Goal: Task Accomplishment & Management: Manage account settings

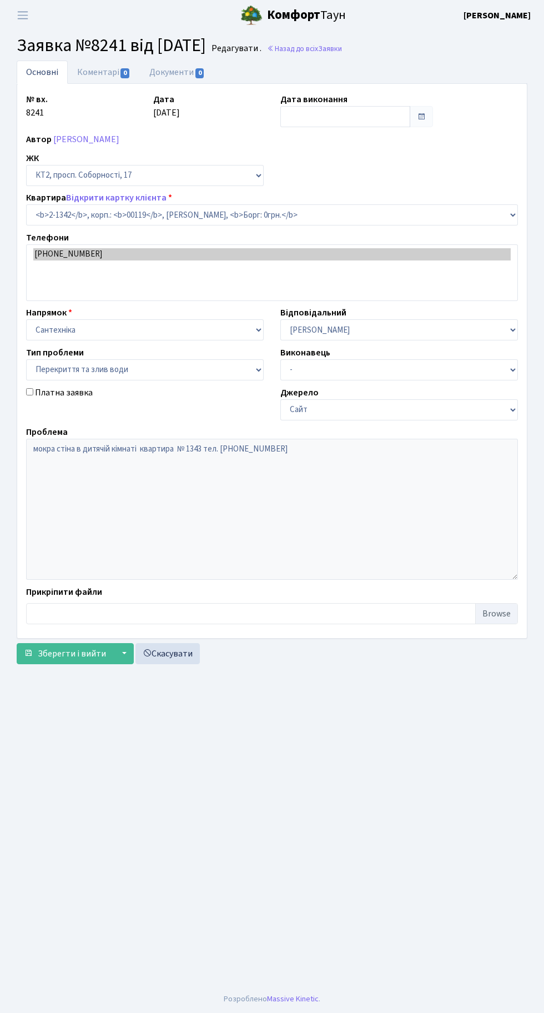
select select "12957"
select select "32"
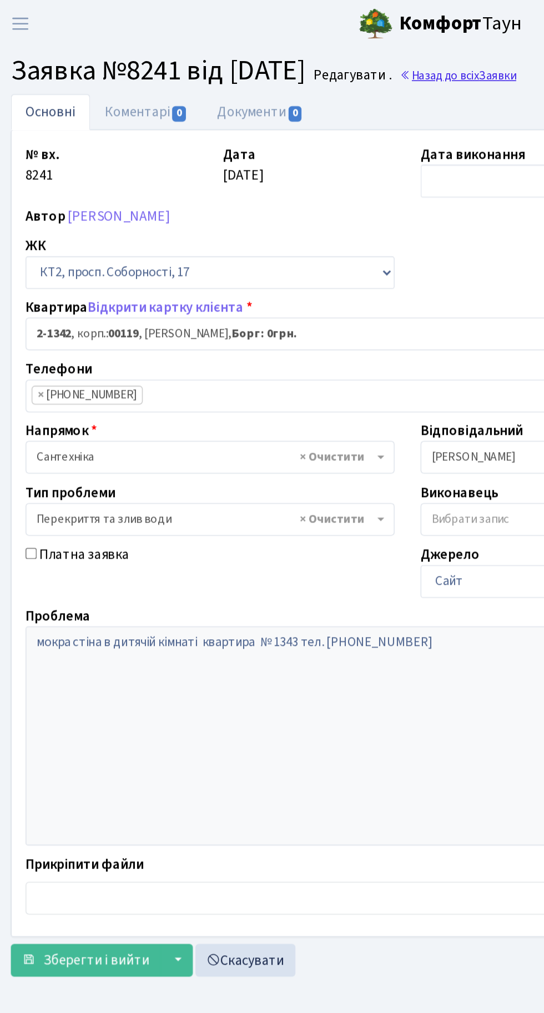
click at [326, 51] on link "Назад до всіх Заявки" at bounding box center [304, 48] width 75 height 11
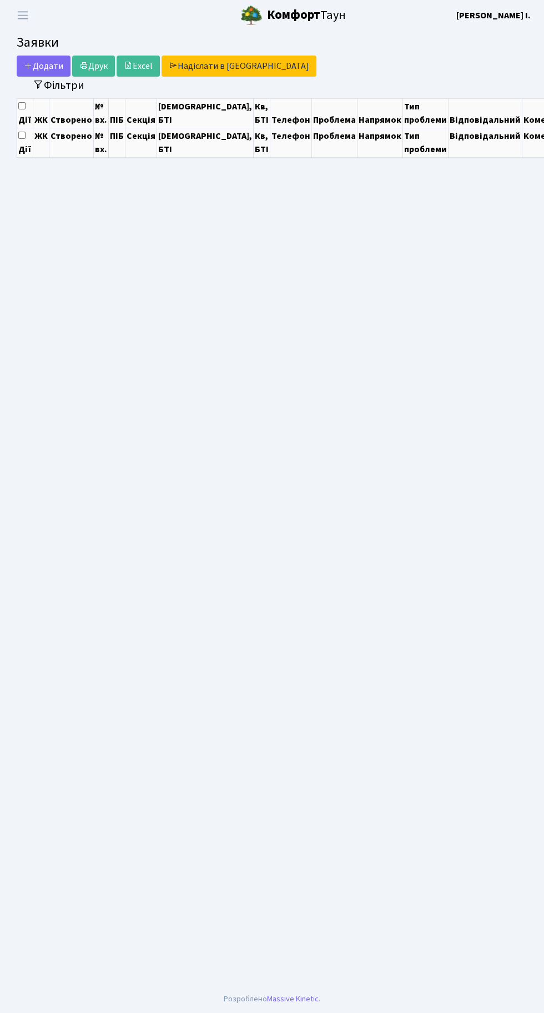
select select "25"
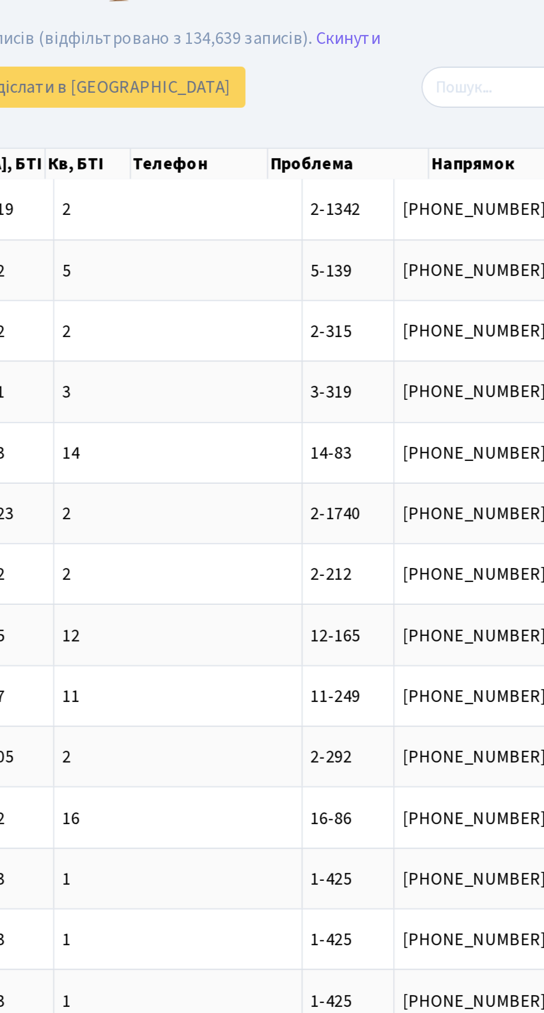
scroll to position [0, 296]
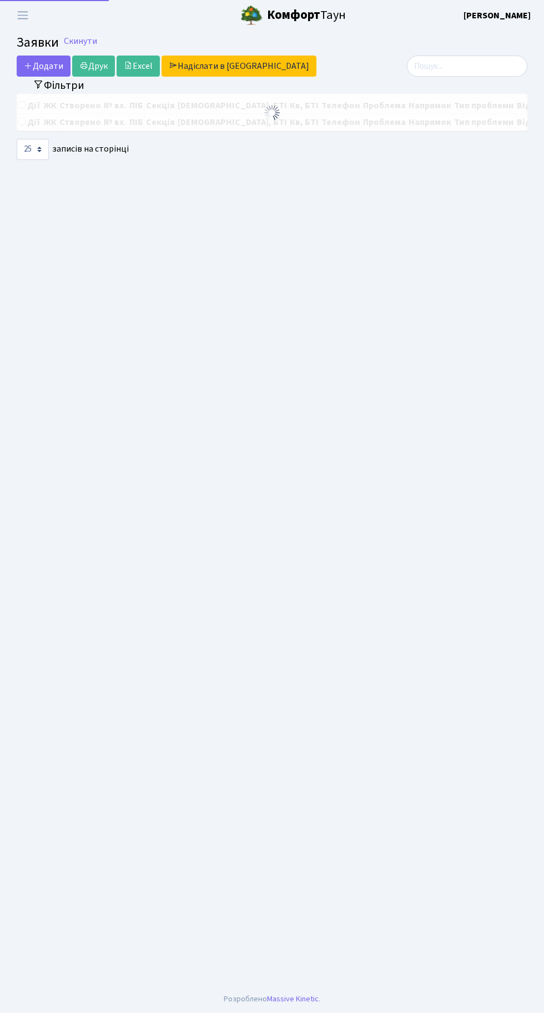
select select "25"
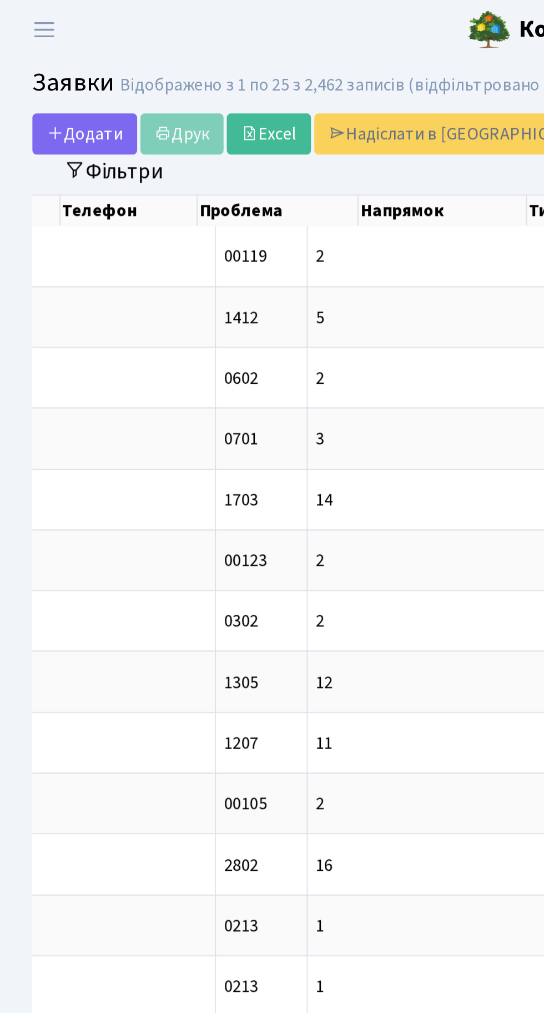
scroll to position [0, 302]
